Goal: Transaction & Acquisition: Purchase product/service

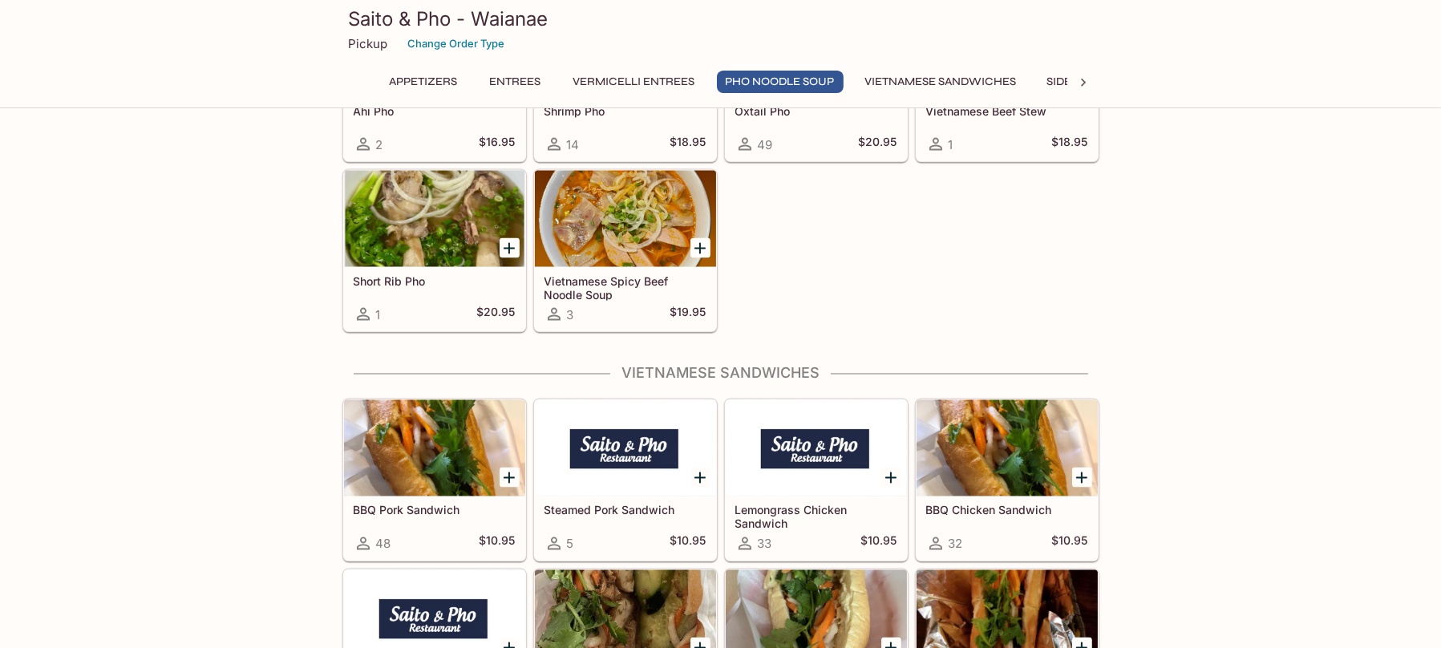
scroll to position [4090, 0]
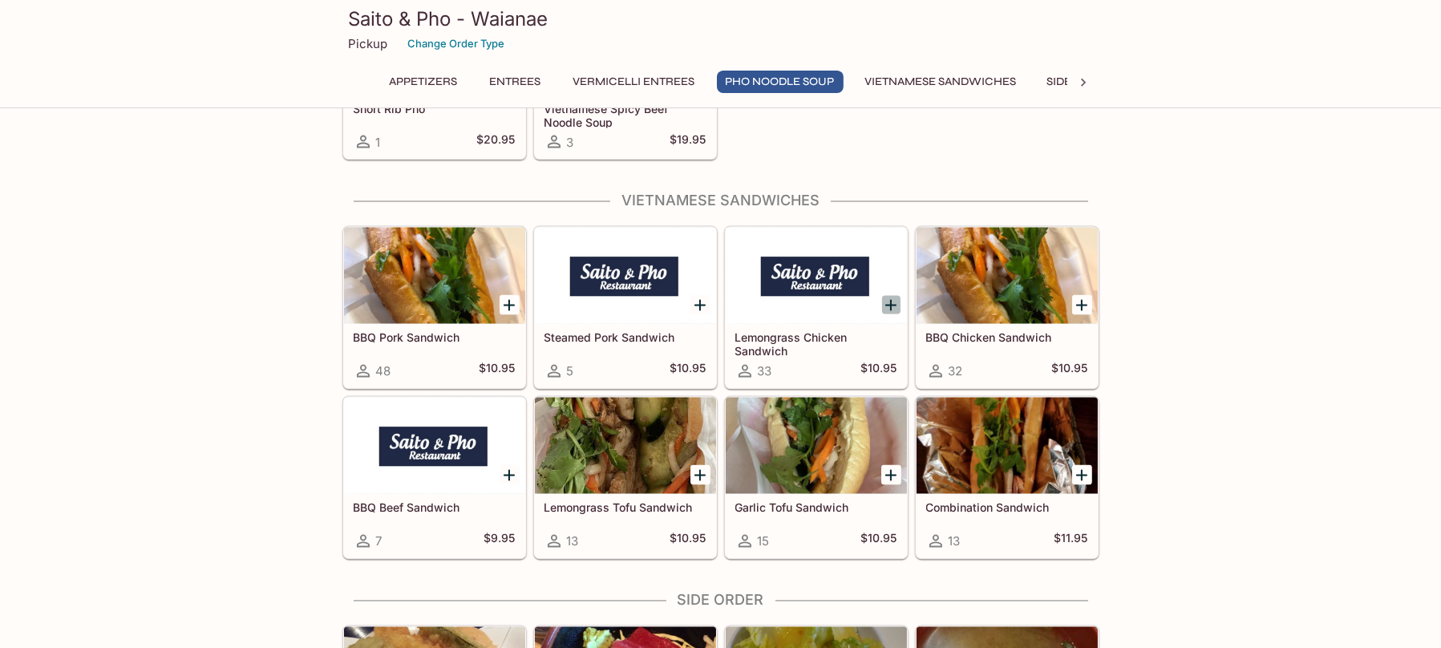
click at [892, 296] on icon "Add Lemongrass Chicken Sandwich" at bounding box center [890, 305] width 19 height 19
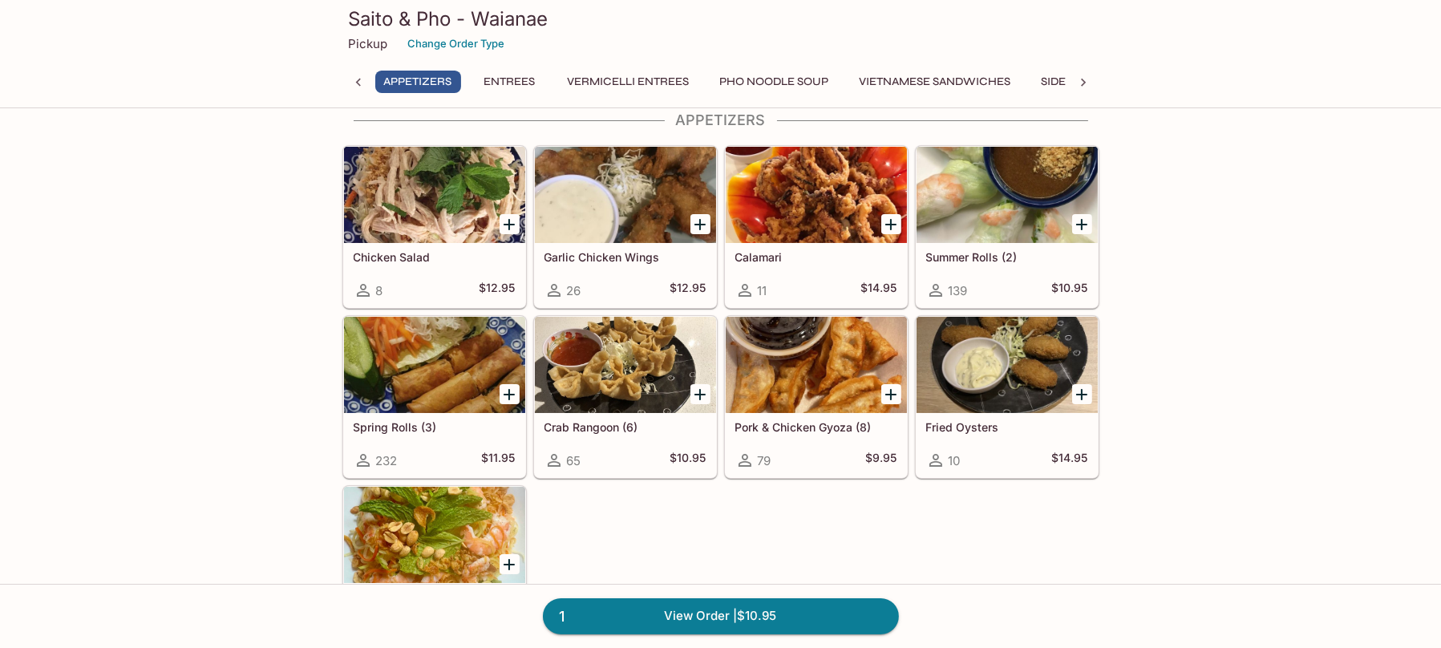
scroll to position [0, 0]
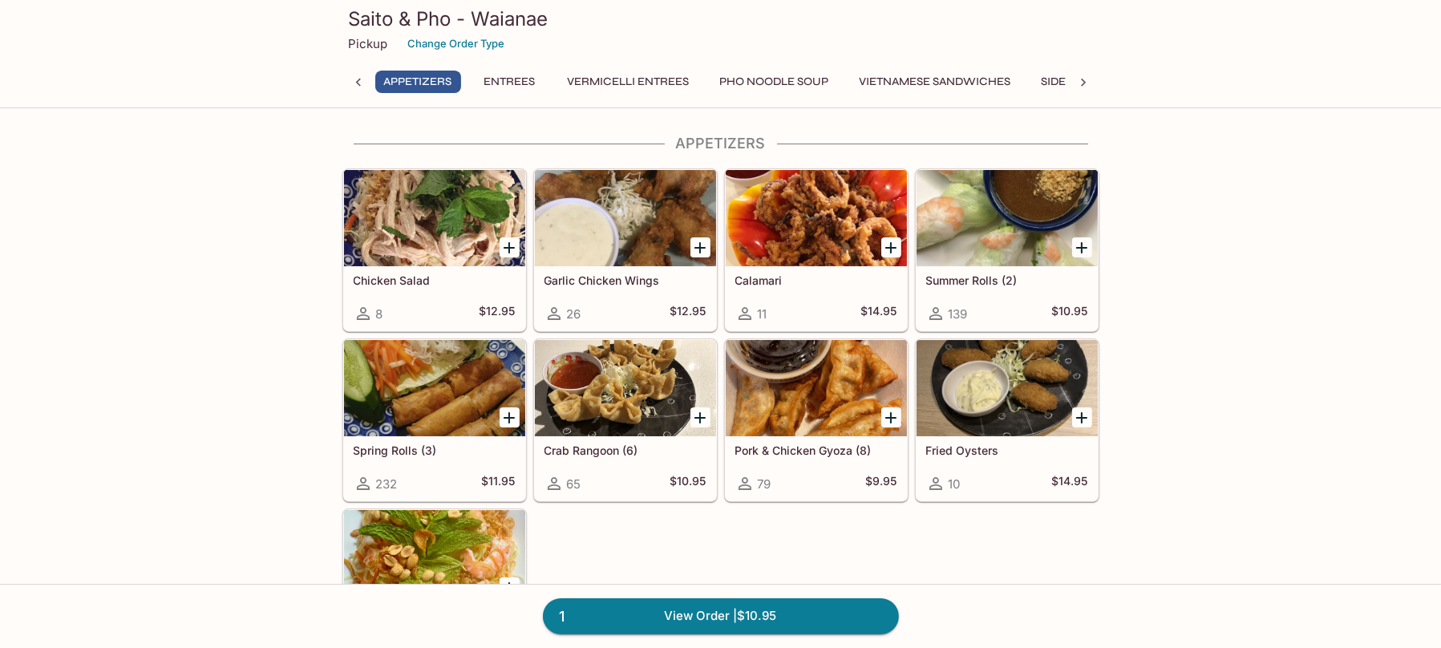
click at [1080, 249] on icon "Add Summer Rolls (2)" at bounding box center [1081, 247] width 19 height 19
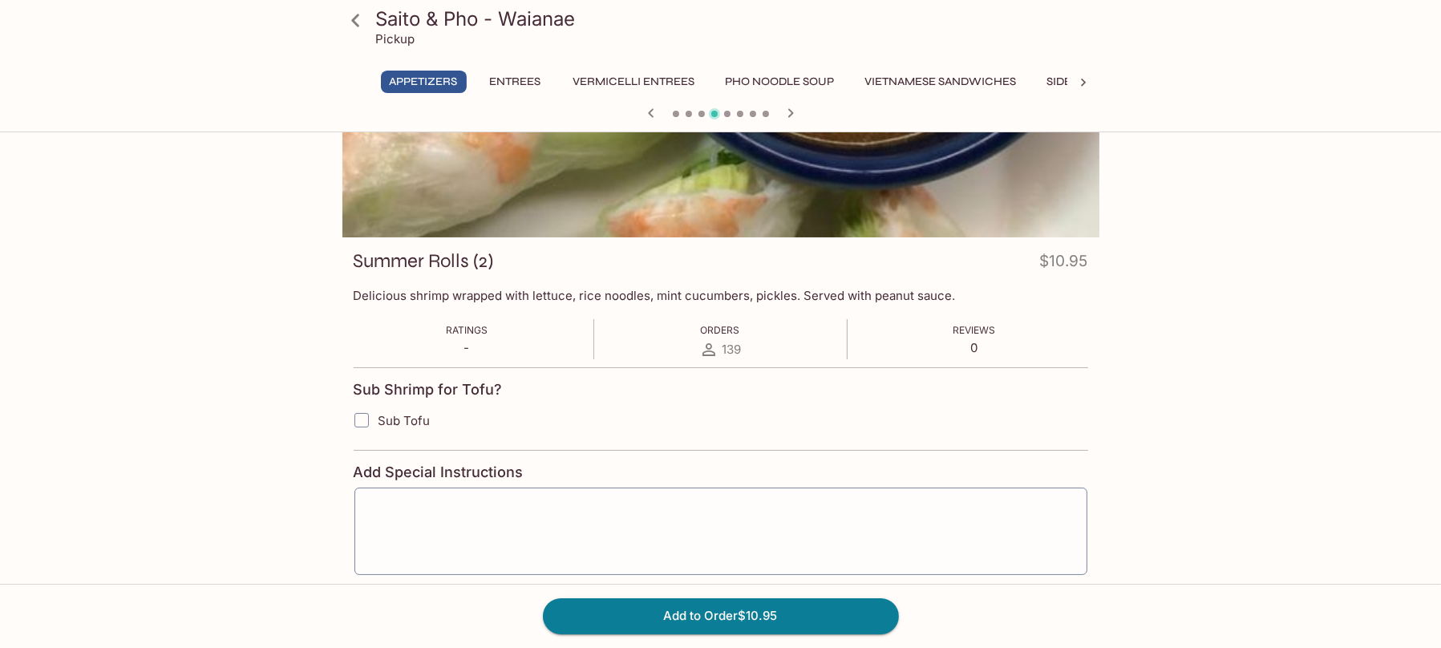
scroll to position [30, 0]
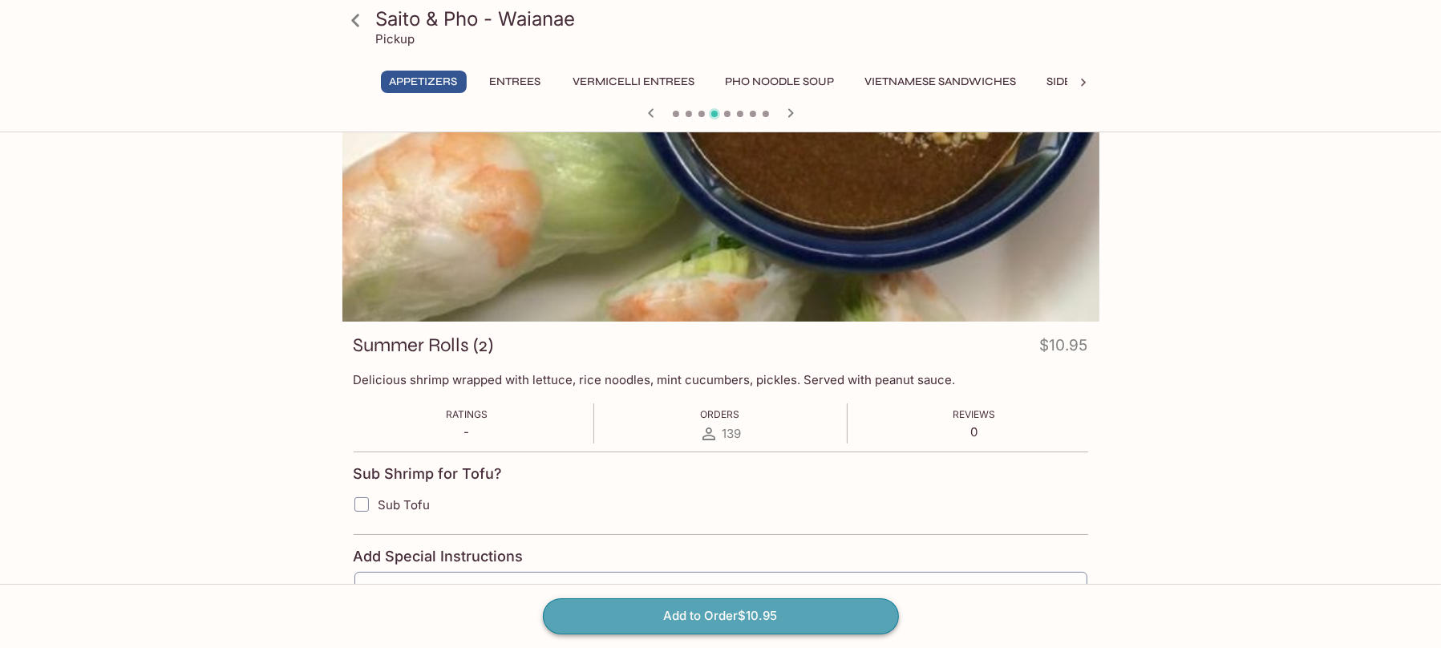
click at [849, 617] on button "Add to Order $10.95" at bounding box center [721, 615] width 356 height 35
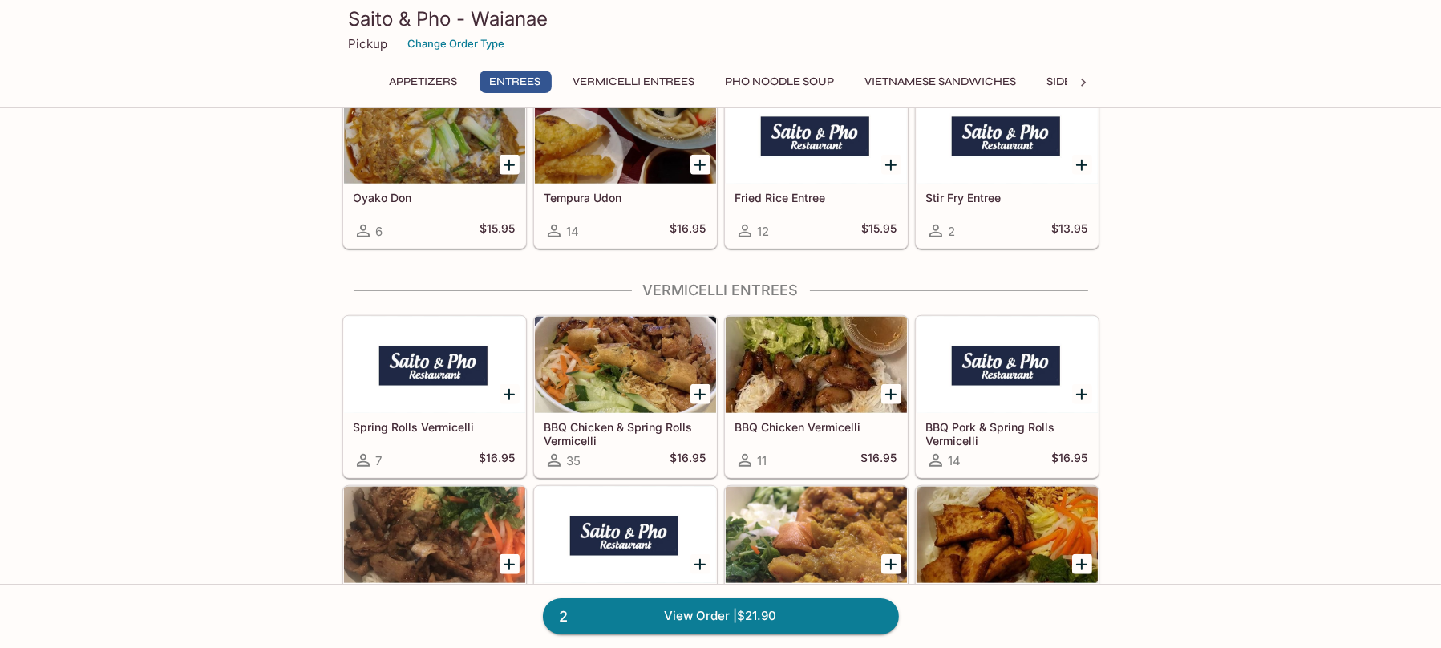
scroll to position [2486, 0]
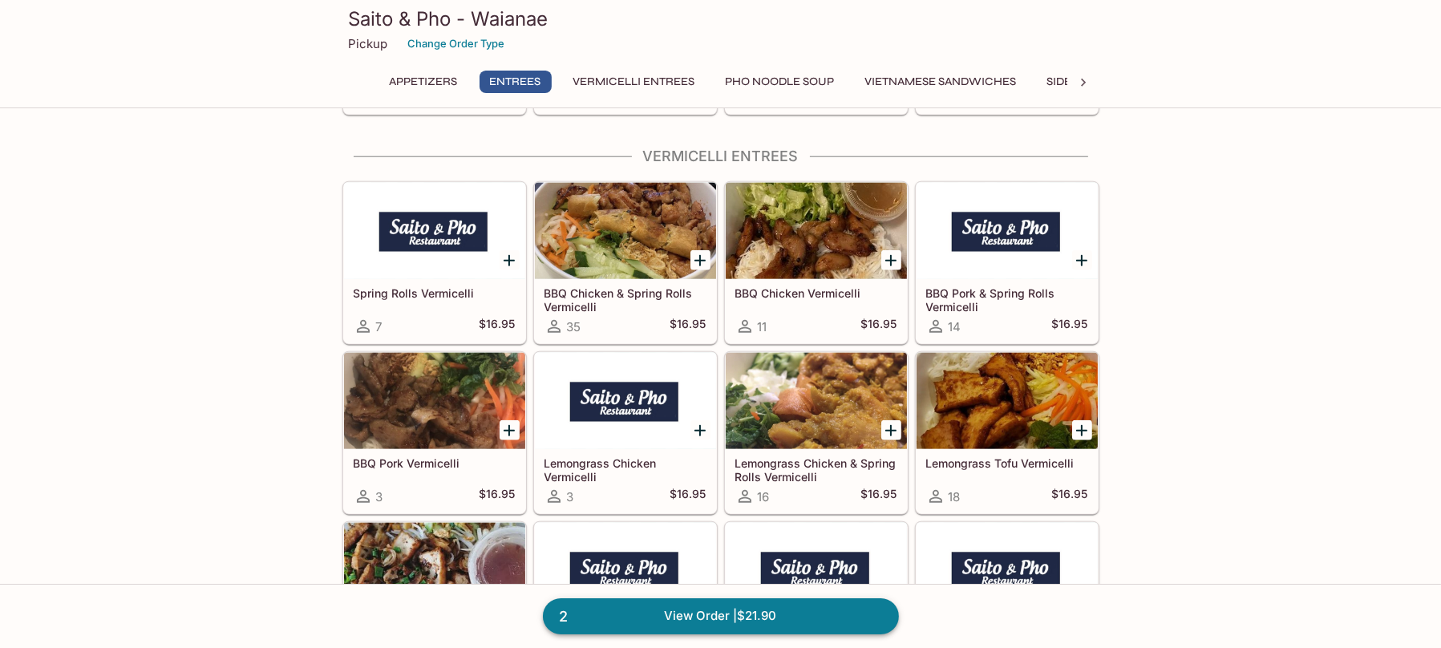
click at [855, 617] on link "2 View Order | $21.90" at bounding box center [721, 615] width 356 height 35
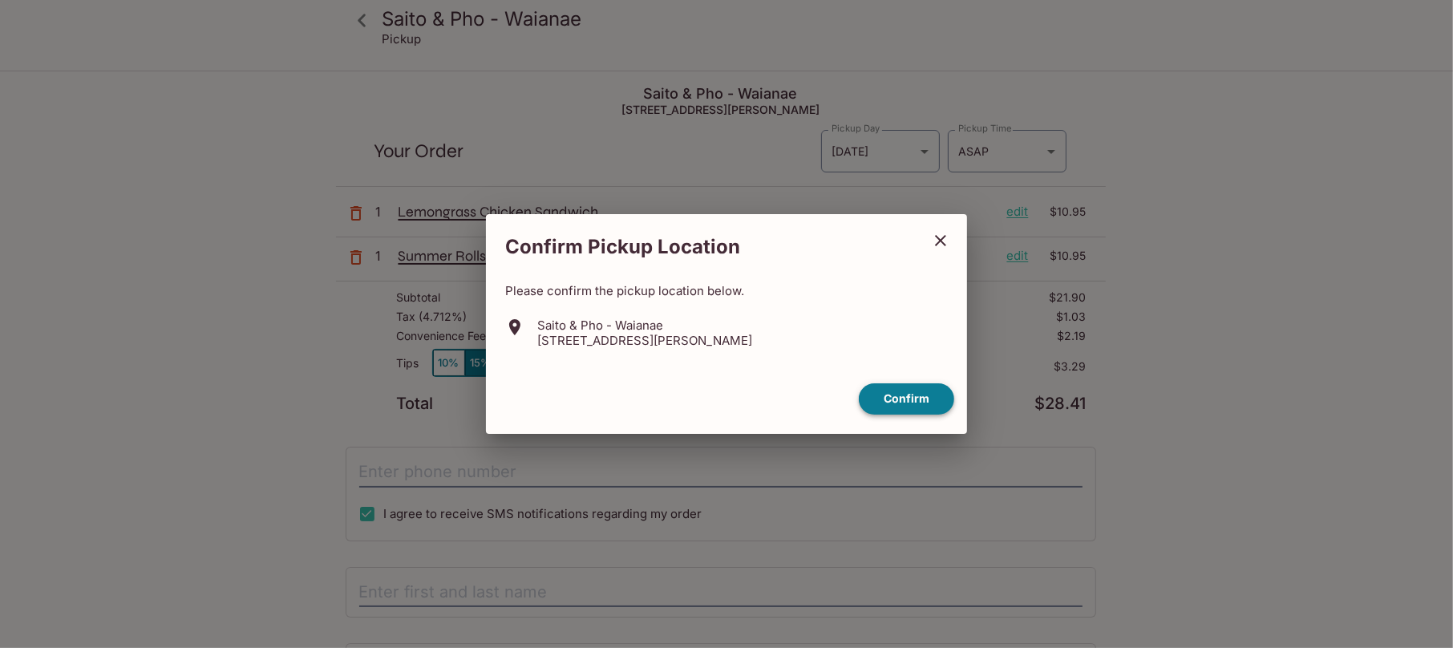
click at [928, 404] on button "Confirm" at bounding box center [906, 398] width 95 height 31
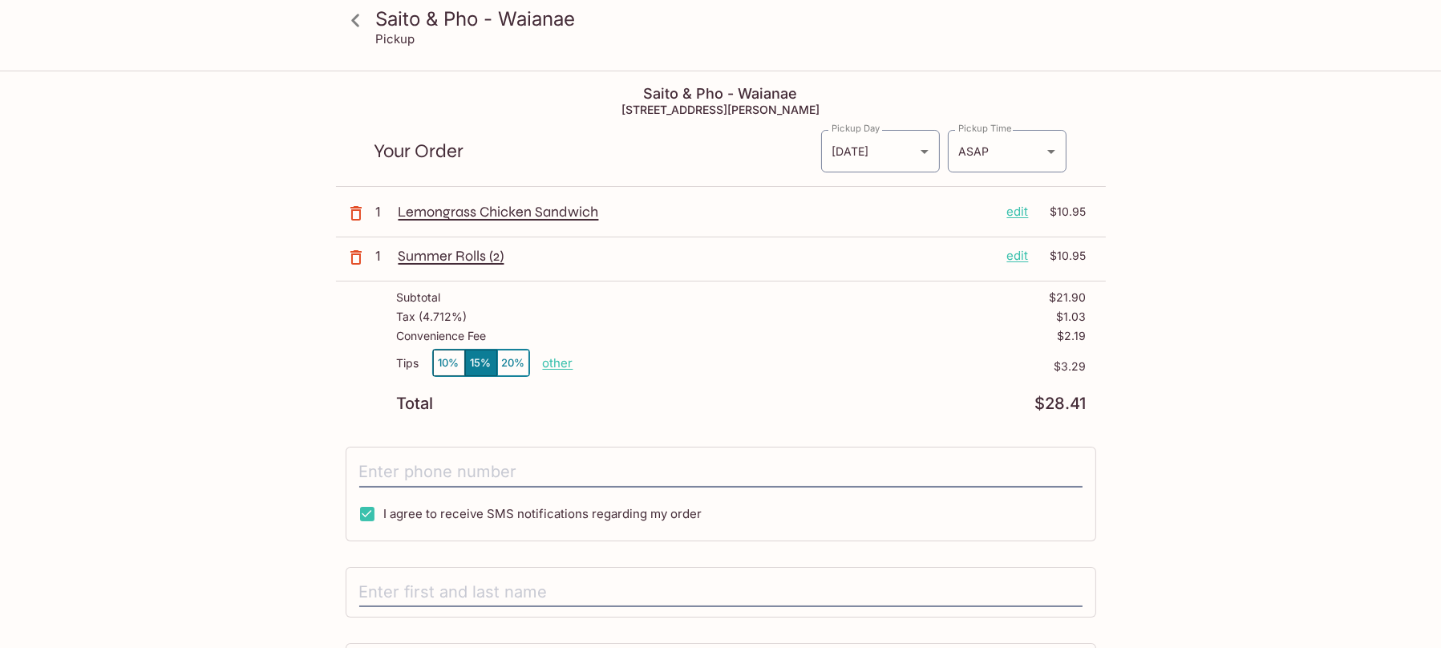
click at [546, 361] on p "other" at bounding box center [558, 362] width 30 height 15
type input "0.00"
click at [813, 391] on div "Tips 10% 15% 20% Done 0.00 $3.29" at bounding box center [742, 372] width 690 height 47
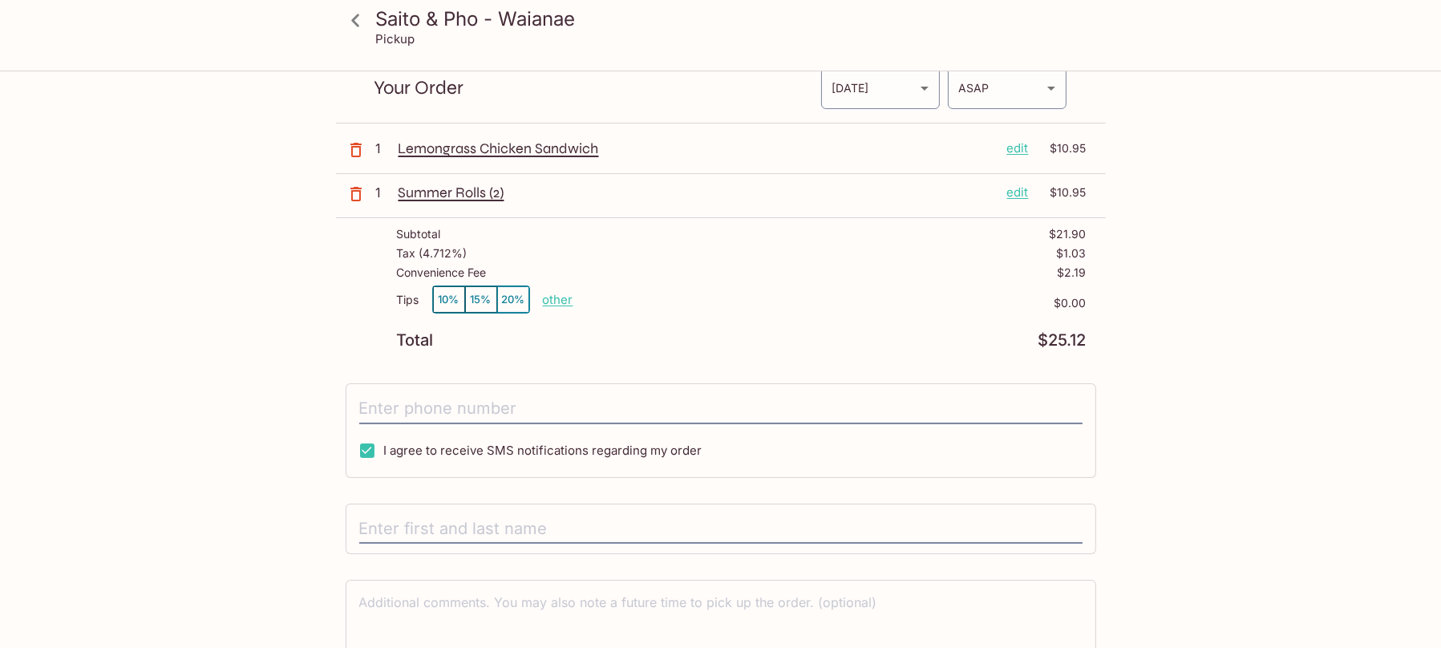
scroll to position [143, 0]
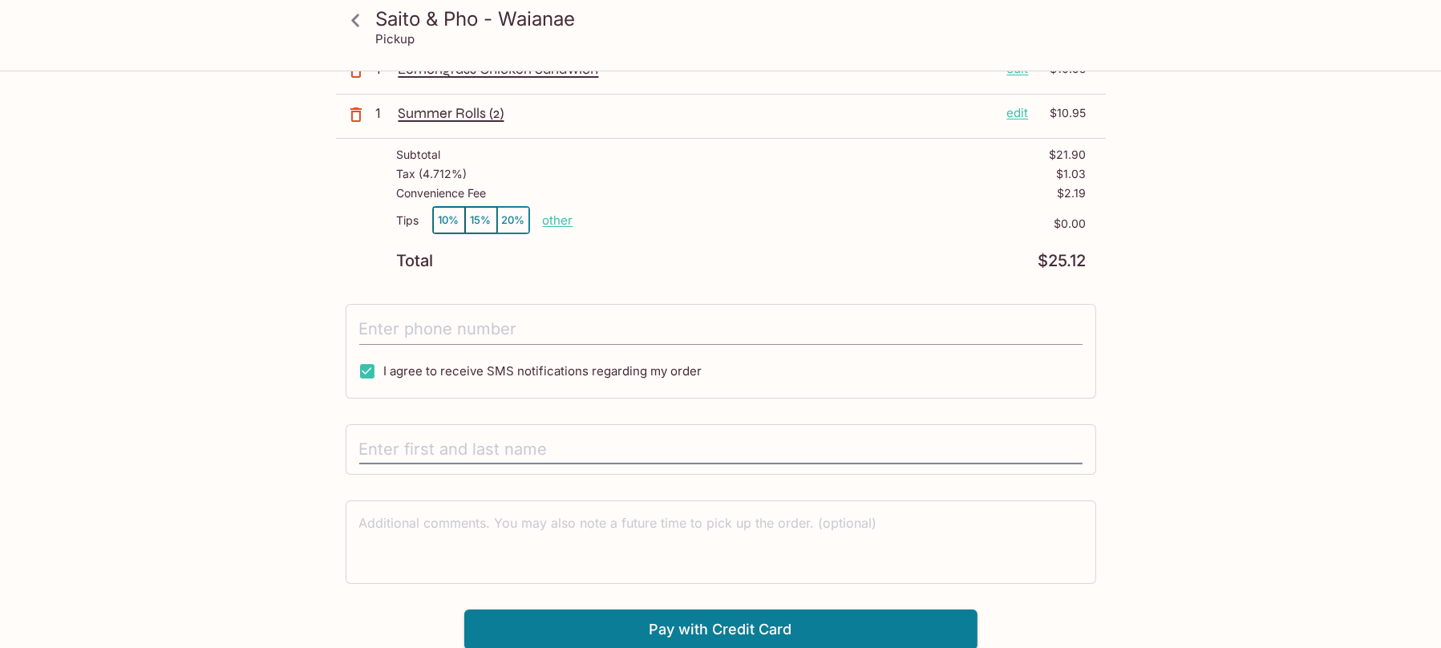
click at [794, 334] on input "tel" at bounding box center [720, 329] width 723 height 30
type input "[PHONE_NUMBER]"
click at [1258, 572] on div "Saito & Pho - Waianae Pickup Saito & Pho - Waianae [STREET_ADDRESS][PERSON_NAME…" at bounding box center [720, 253] width 1441 height 648
click at [726, 630] on button "Pay with Credit Card" at bounding box center [720, 630] width 513 height 40
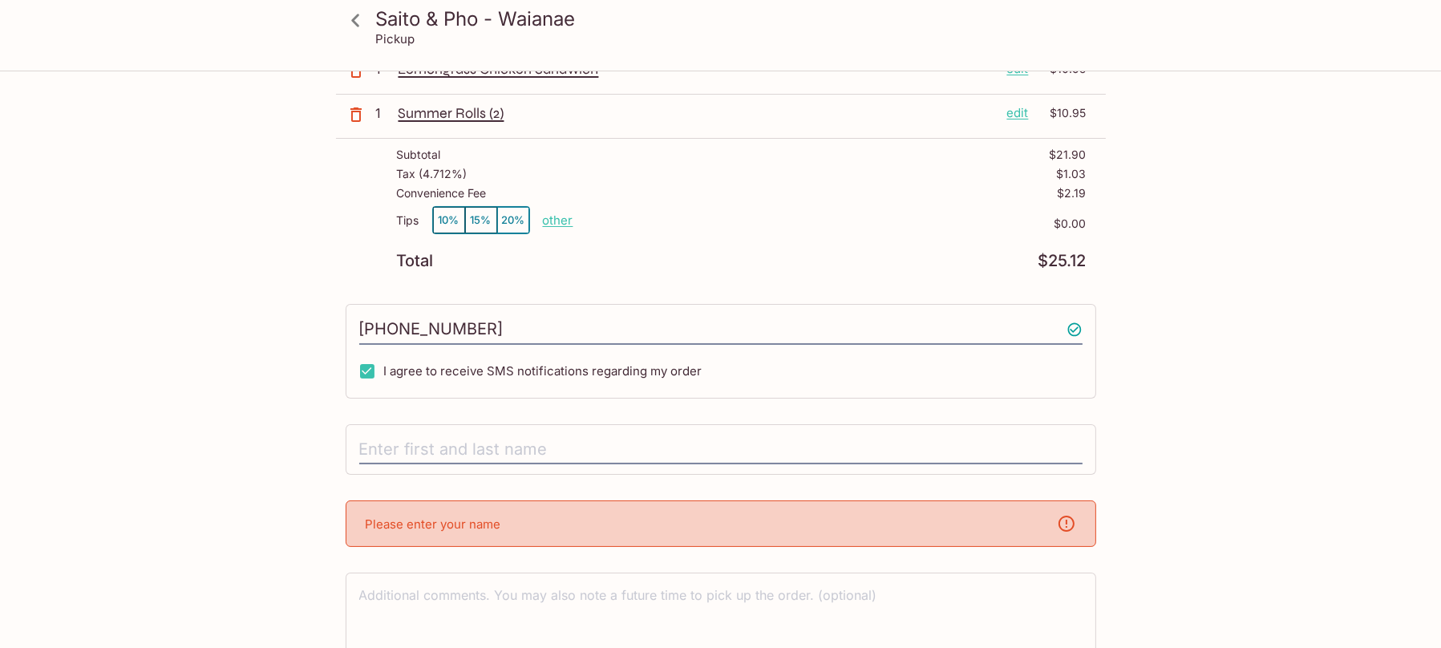
click at [894, 540] on div "Please enter your name" at bounding box center [721, 523] width 751 height 47
click at [684, 442] on input "text" at bounding box center [720, 450] width 723 height 30
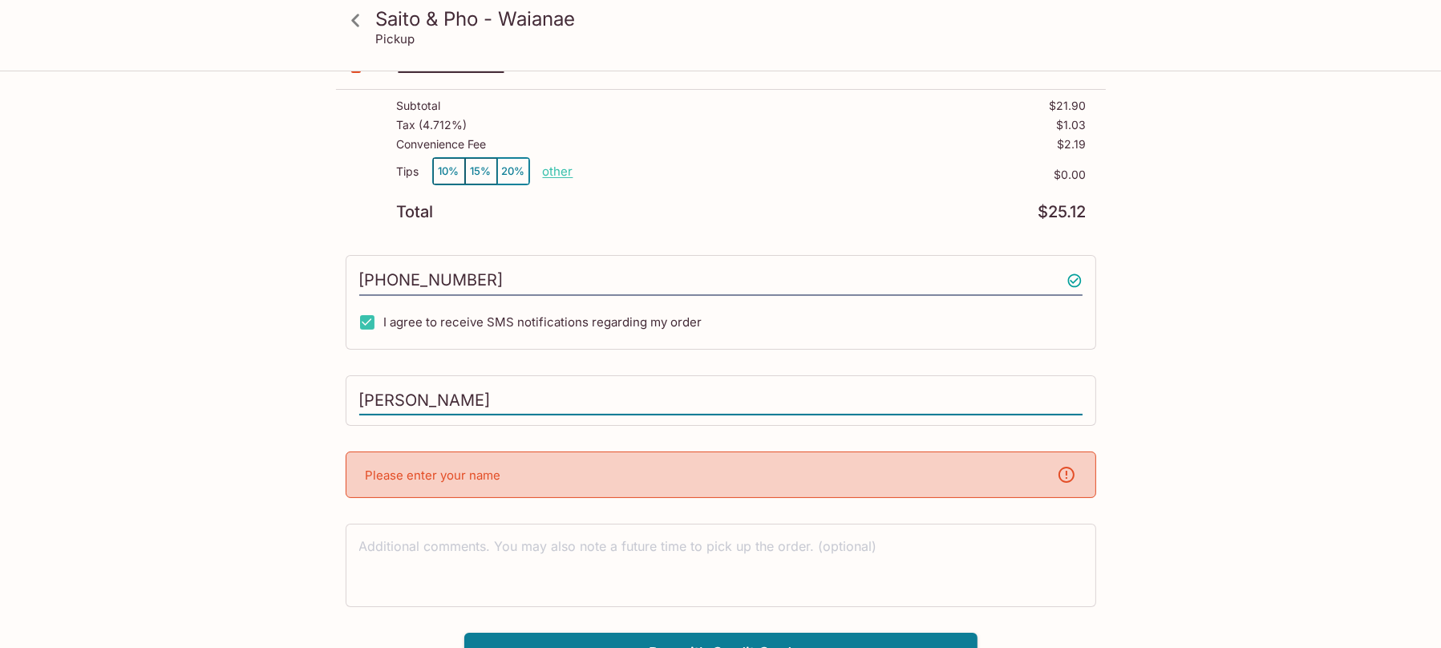
scroll to position [214, 0]
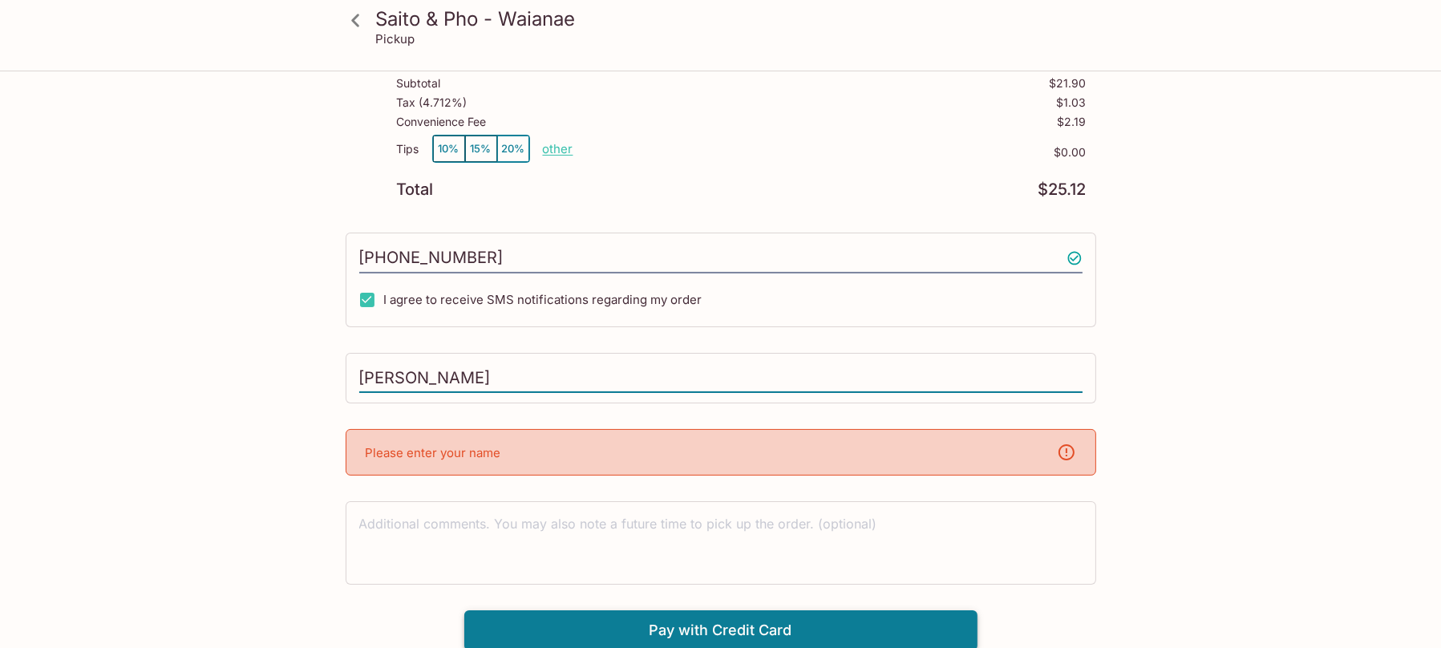
type input "[PERSON_NAME]"
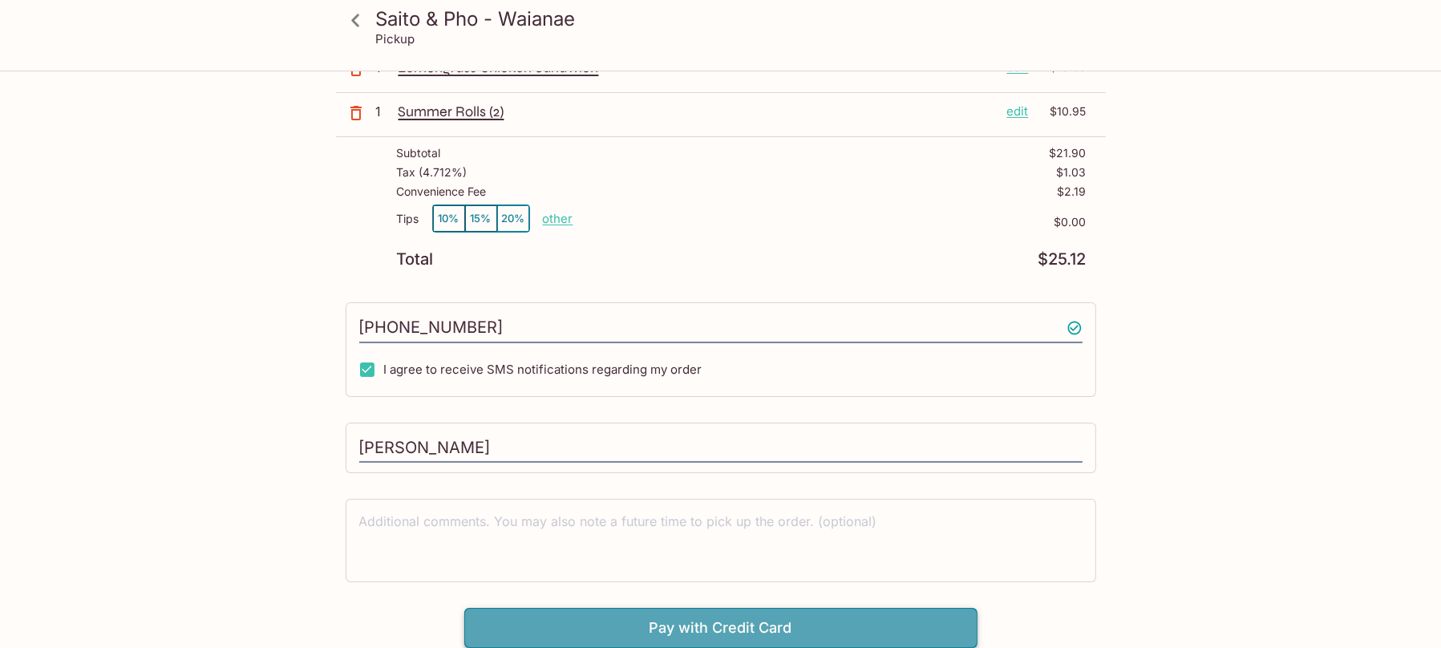
click at [896, 611] on button "Pay with Credit Card" at bounding box center [720, 628] width 513 height 40
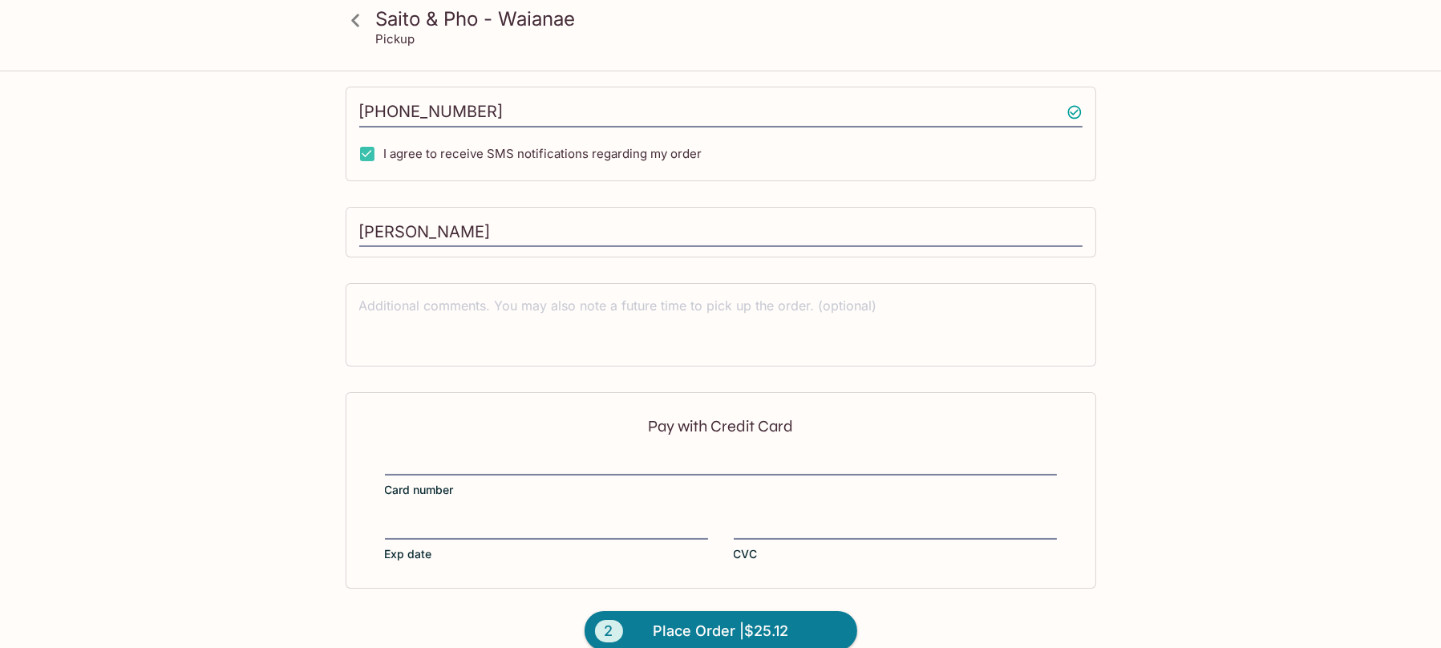
scroll to position [383, 0]
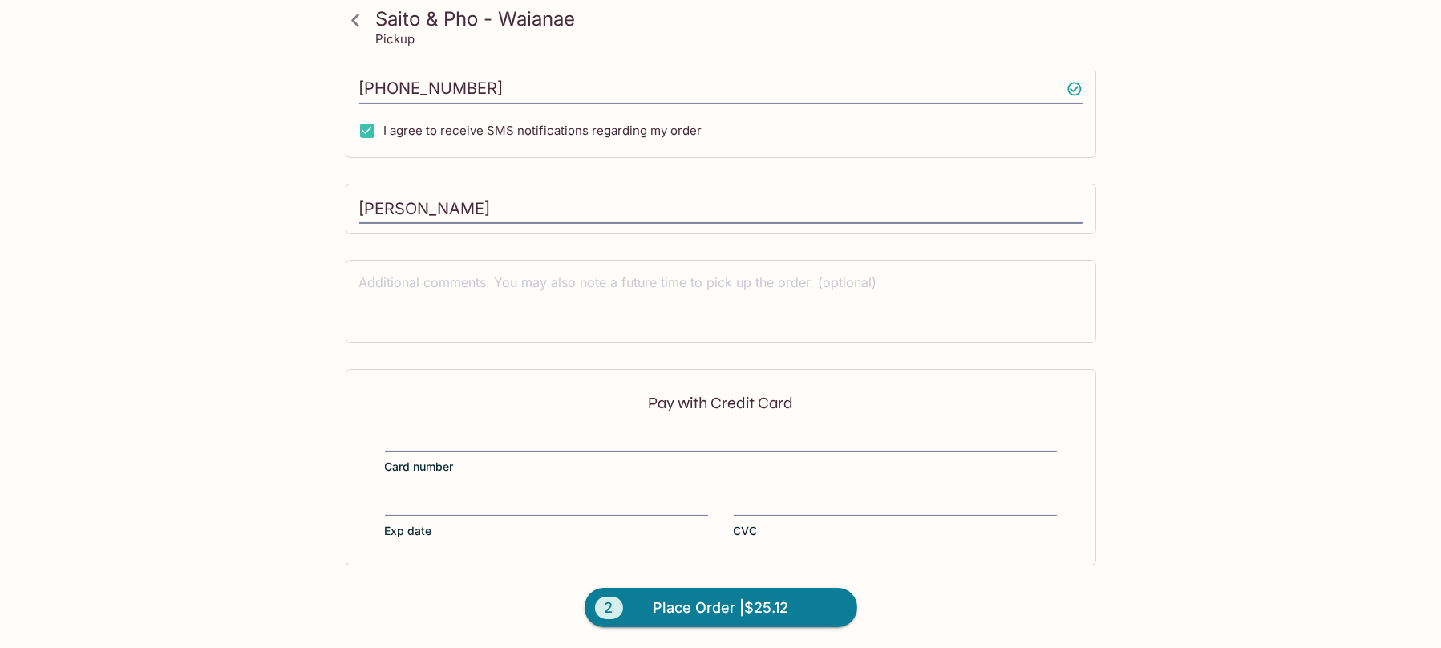
click at [772, 431] on iframe at bounding box center [721, 440] width 672 height 18
click at [749, 611] on span "Place Order | $25.12" at bounding box center [721, 608] width 136 height 26
